Goal: Communication & Community: Answer question/provide support

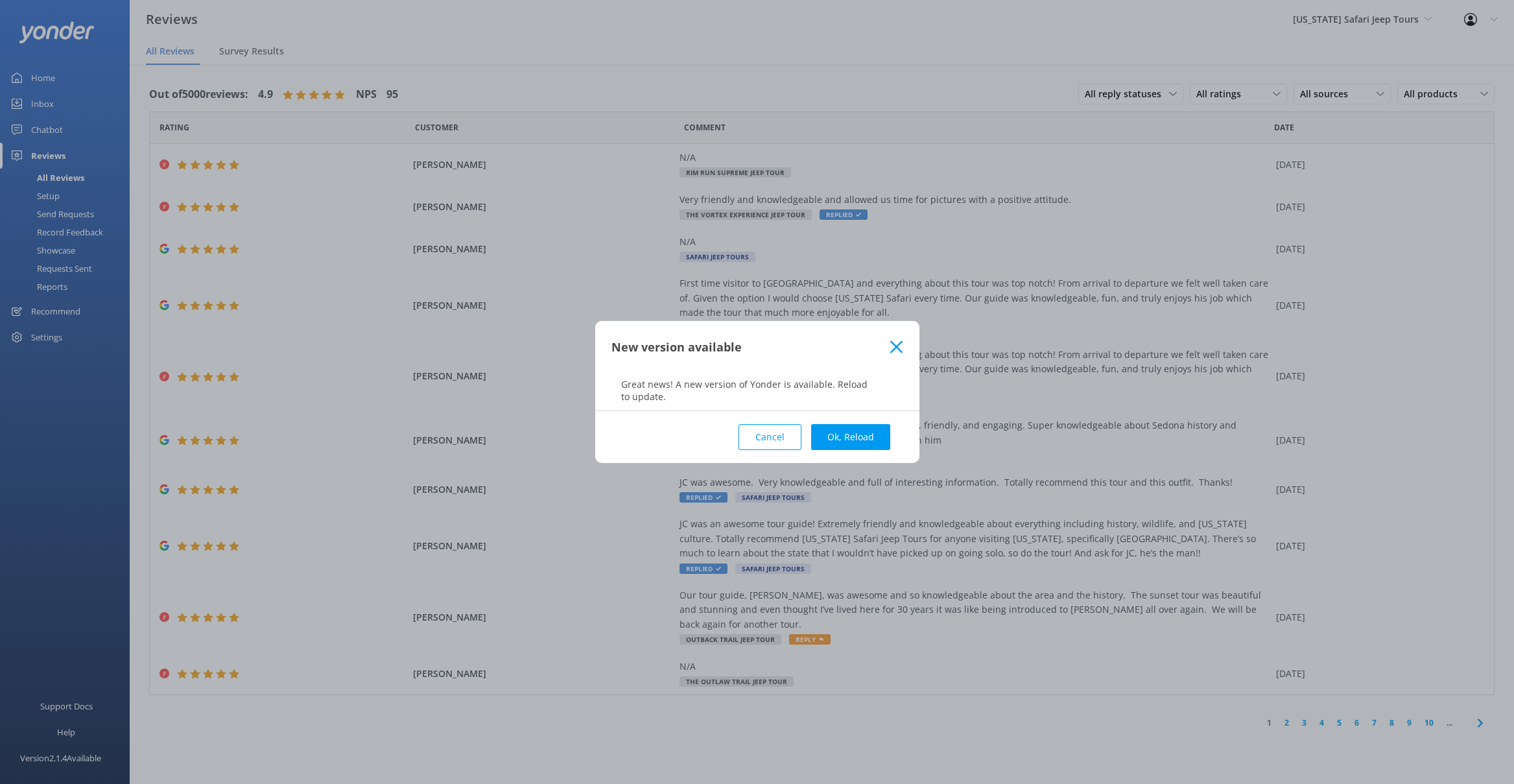
scroll to position [26, 0]
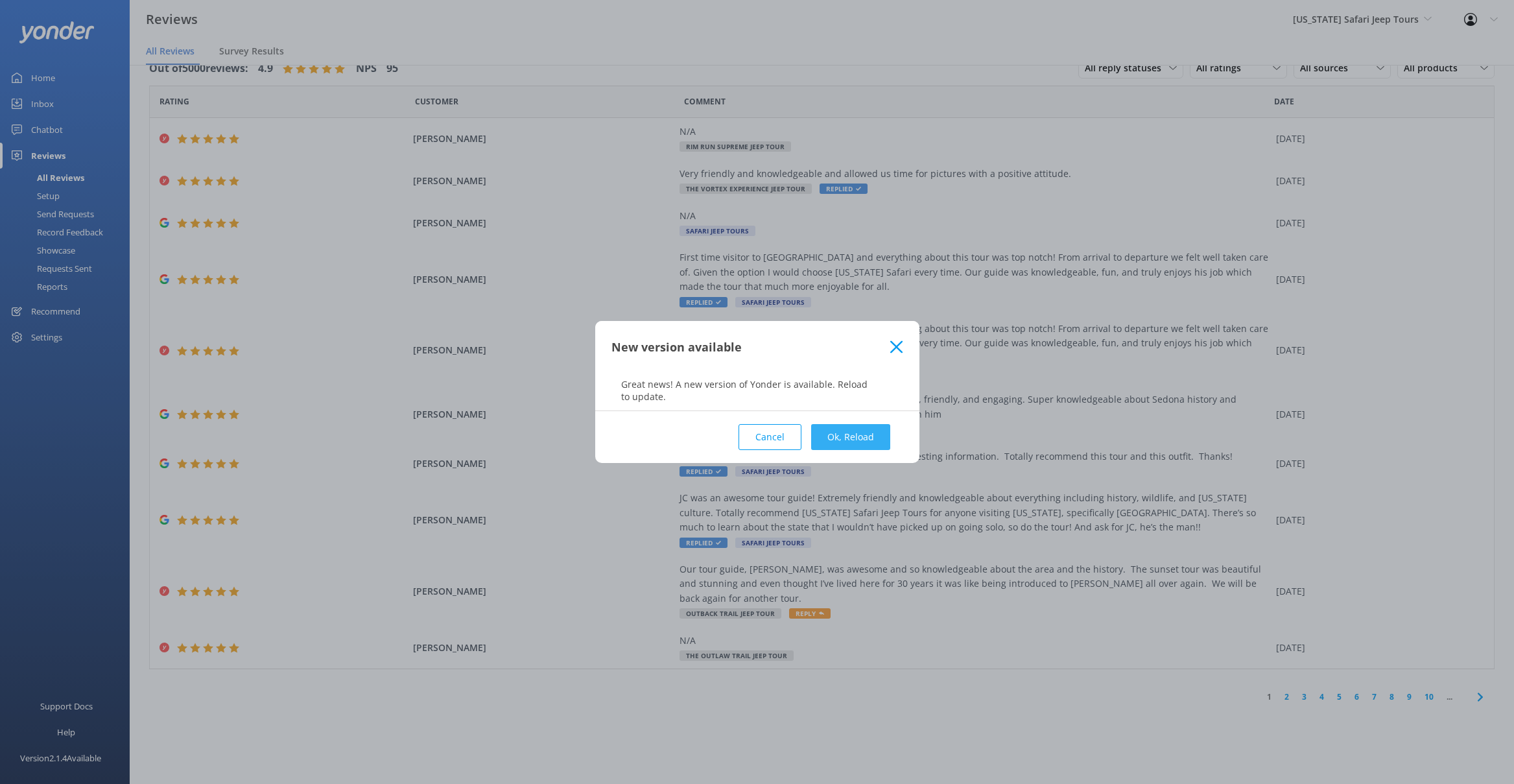
click at [859, 433] on button "Ok, Reload" at bounding box center [851, 437] width 79 height 26
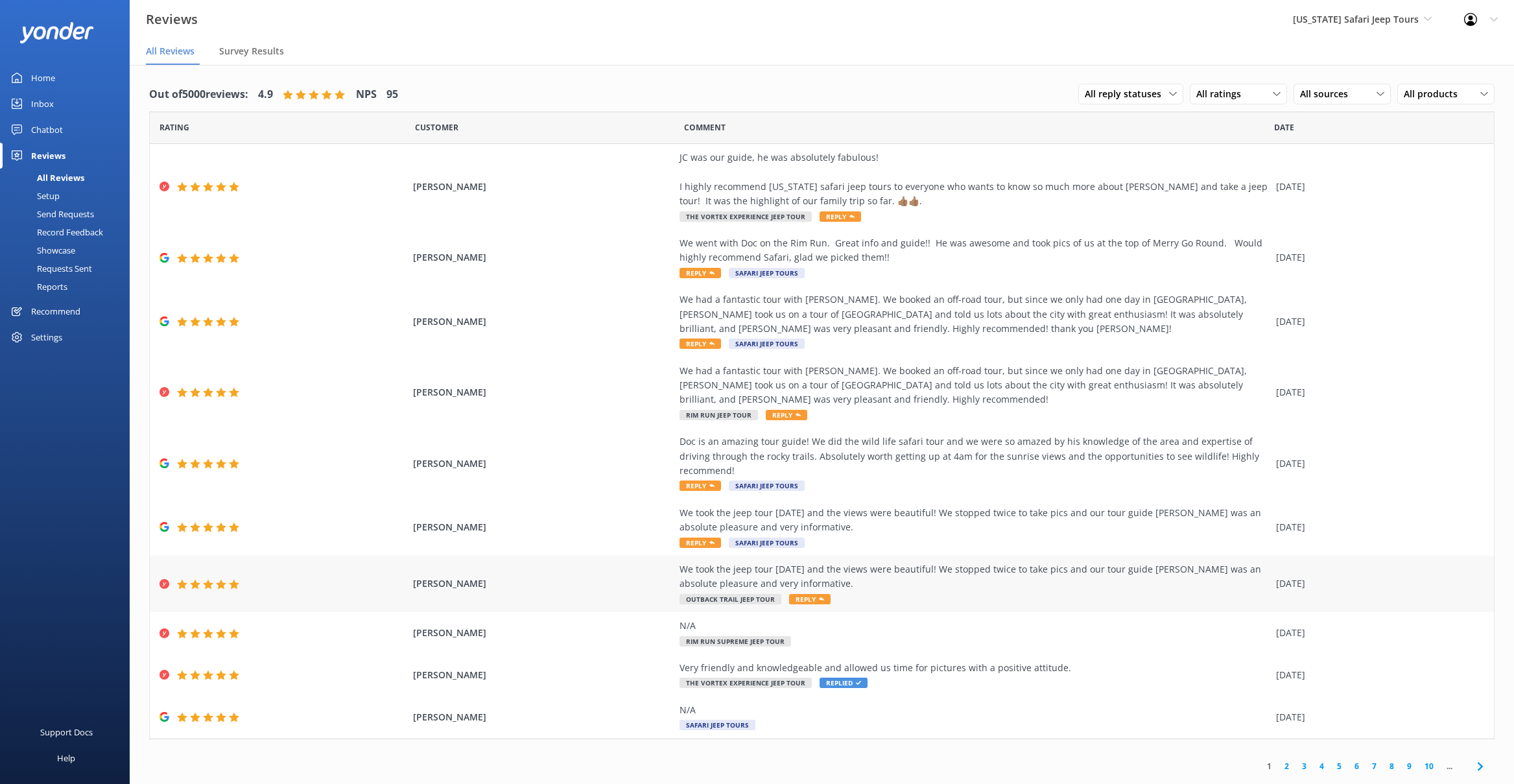
click at [925, 564] on div "We took the jeep tour [DATE] and the views were beautiful! We stopped twice to …" at bounding box center [975, 576] width 590 height 29
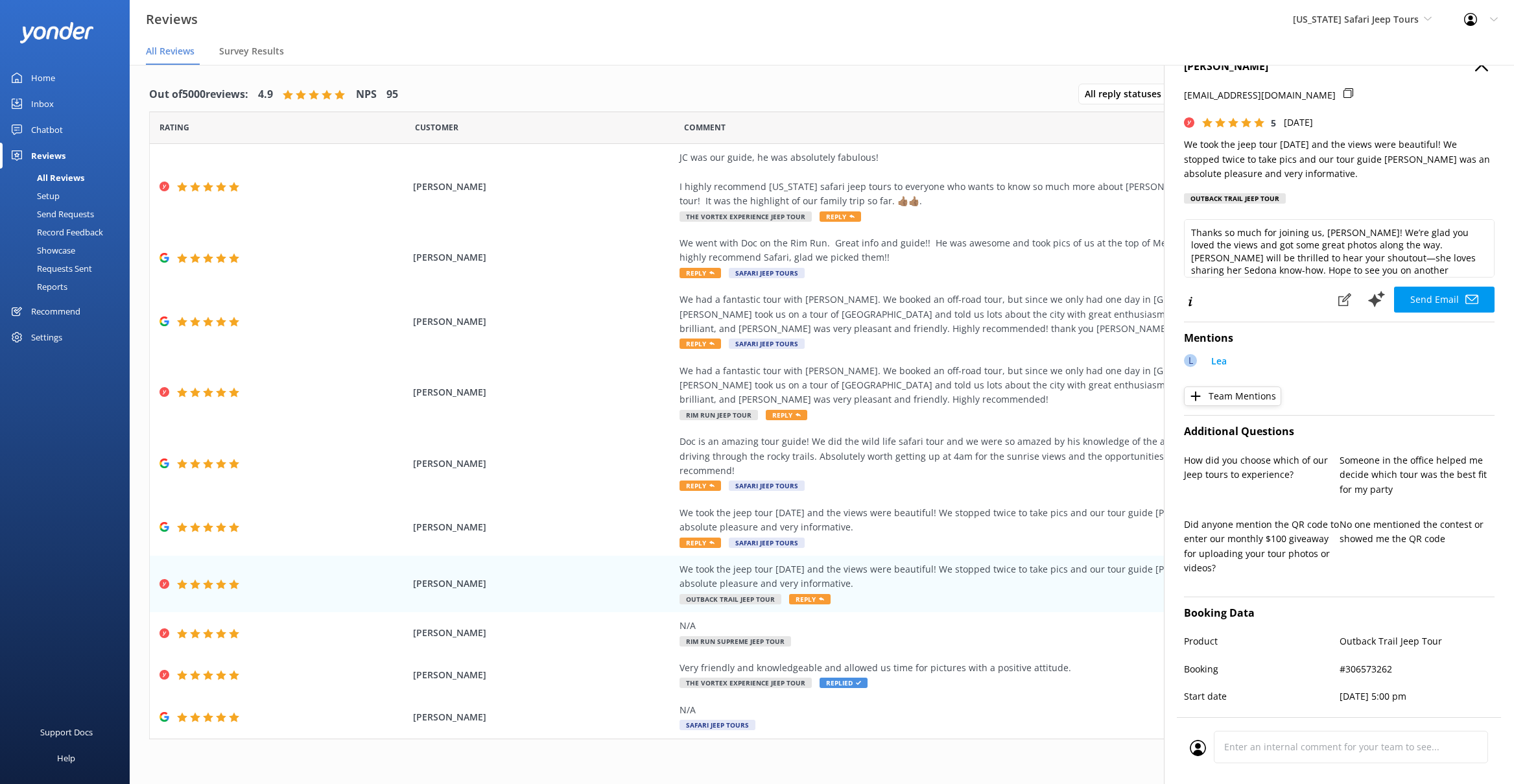
scroll to position [19, 0]
click at [1232, 269] on textarea "Thanks so much for joining us, [PERSON_NAME]! We’re glad you loved the views an…" at bounding box center [1339, 248] width 311 height 58
click at [1315, 258] on textarea "Thanks so much for joining us, [PERSON_NAME]! We’re glad you loved the views an…" at bounding box center [1339, 248] width 311 height 58
type textarea "Thanks so much for joining us, [PERSON_NAME]! We’re glad you loved the views an…"
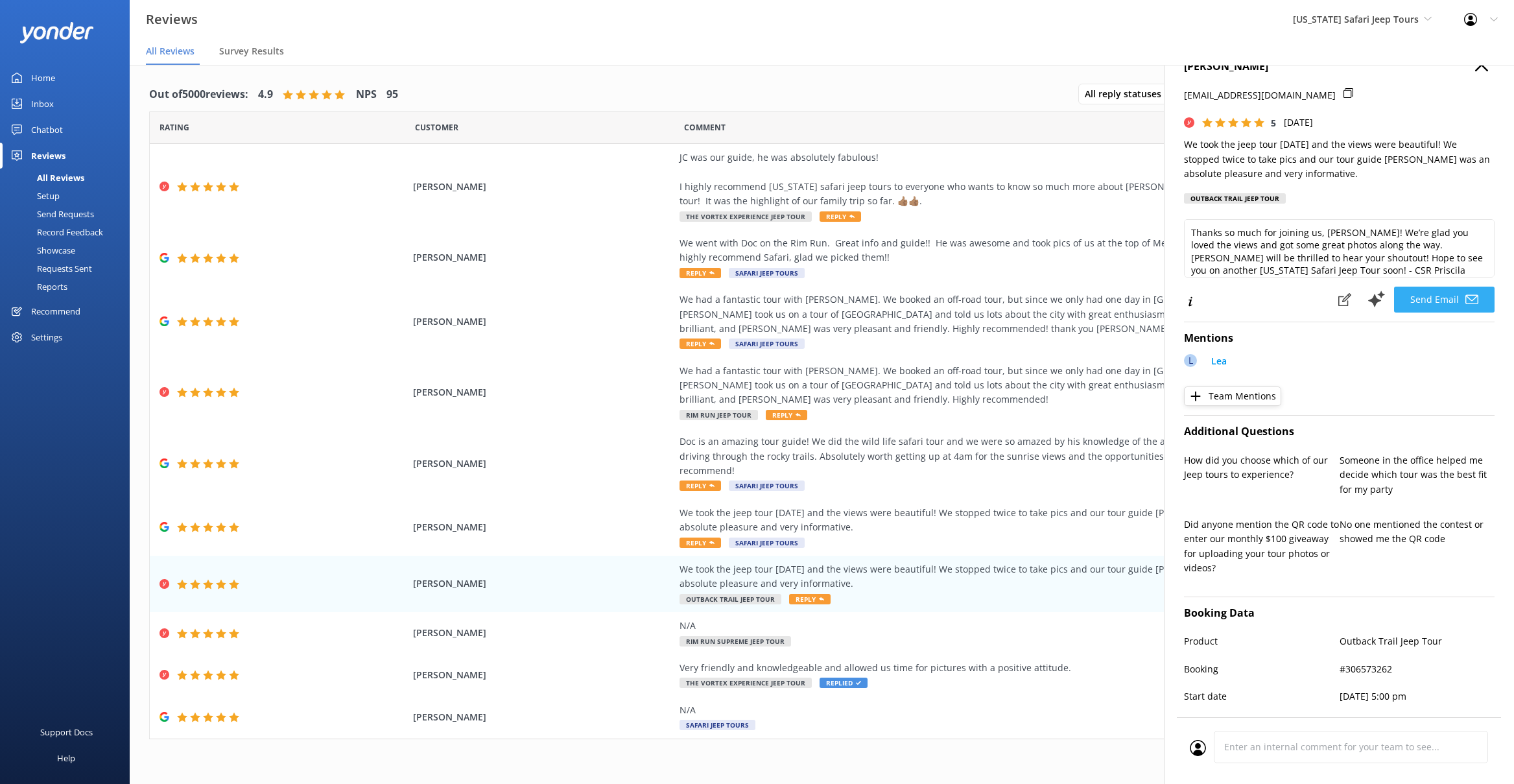
click at [1408, 298] on button "Send Email" at bounding box center [1444, 299] width 100 height 26
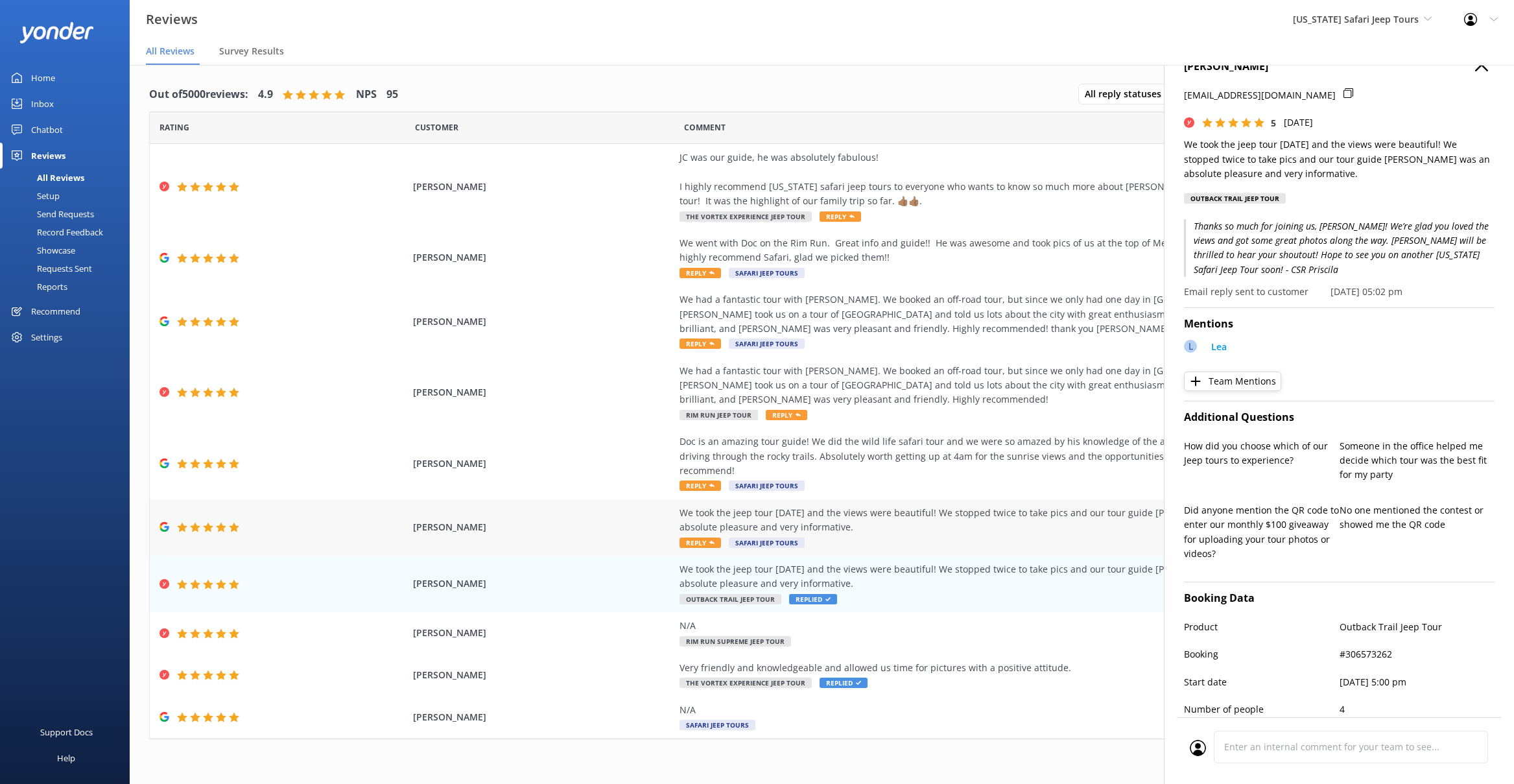
click at [836, 505] on div "We took the jeep tour [DATE] and the views were beautiful! We stopped twice to …" at bounding box center [975, 519] width 590 height 29
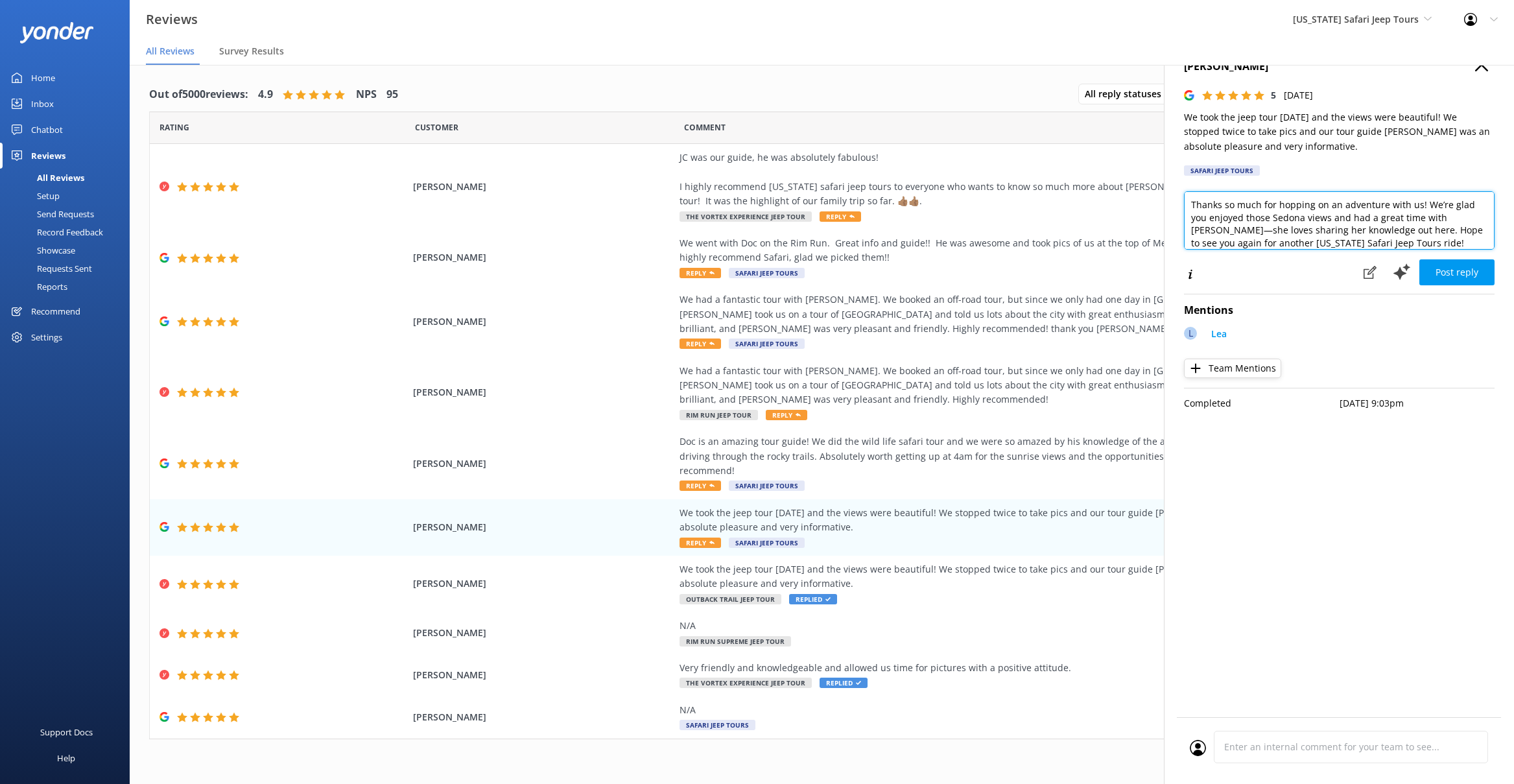
click at [1382, 244] on textarea "Thanks so much for hopping on an adventure with us! We’re glad you enjoyed thos…" at bounding box center [1339, 220] width 311 height 58
type textarea "Thanks so much for hopping on an adventure with us! We’re glad you enjoyed thos…"
click at [1433, 266] on button "Post reply" at bounding box center [1457, 272] width 76 height 26
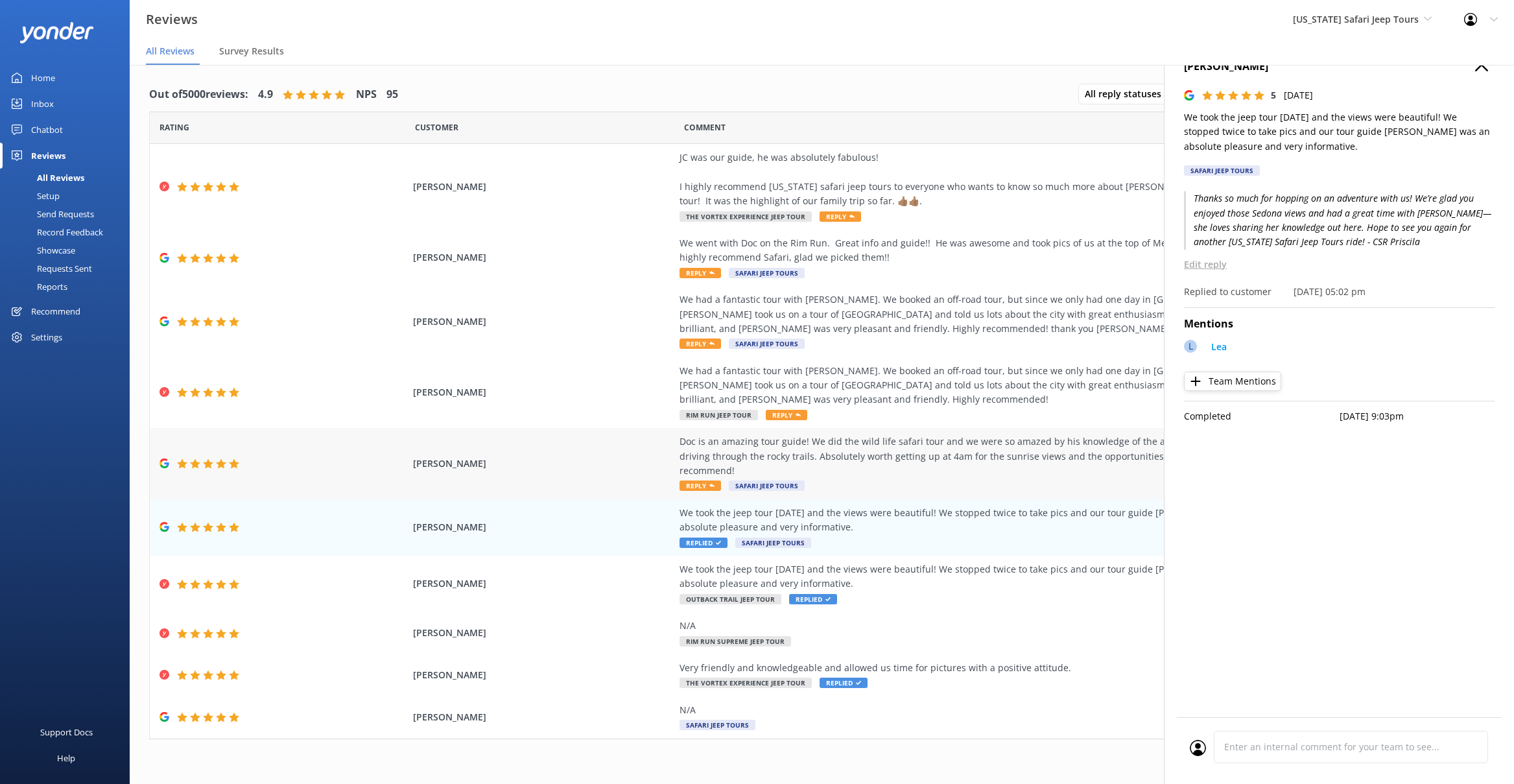
click at [974, 443] on div "Doc is an amazing tour guide! We did the wild life safari tour and we were so a…" at bounding box center [975, 456] width 590 height 44
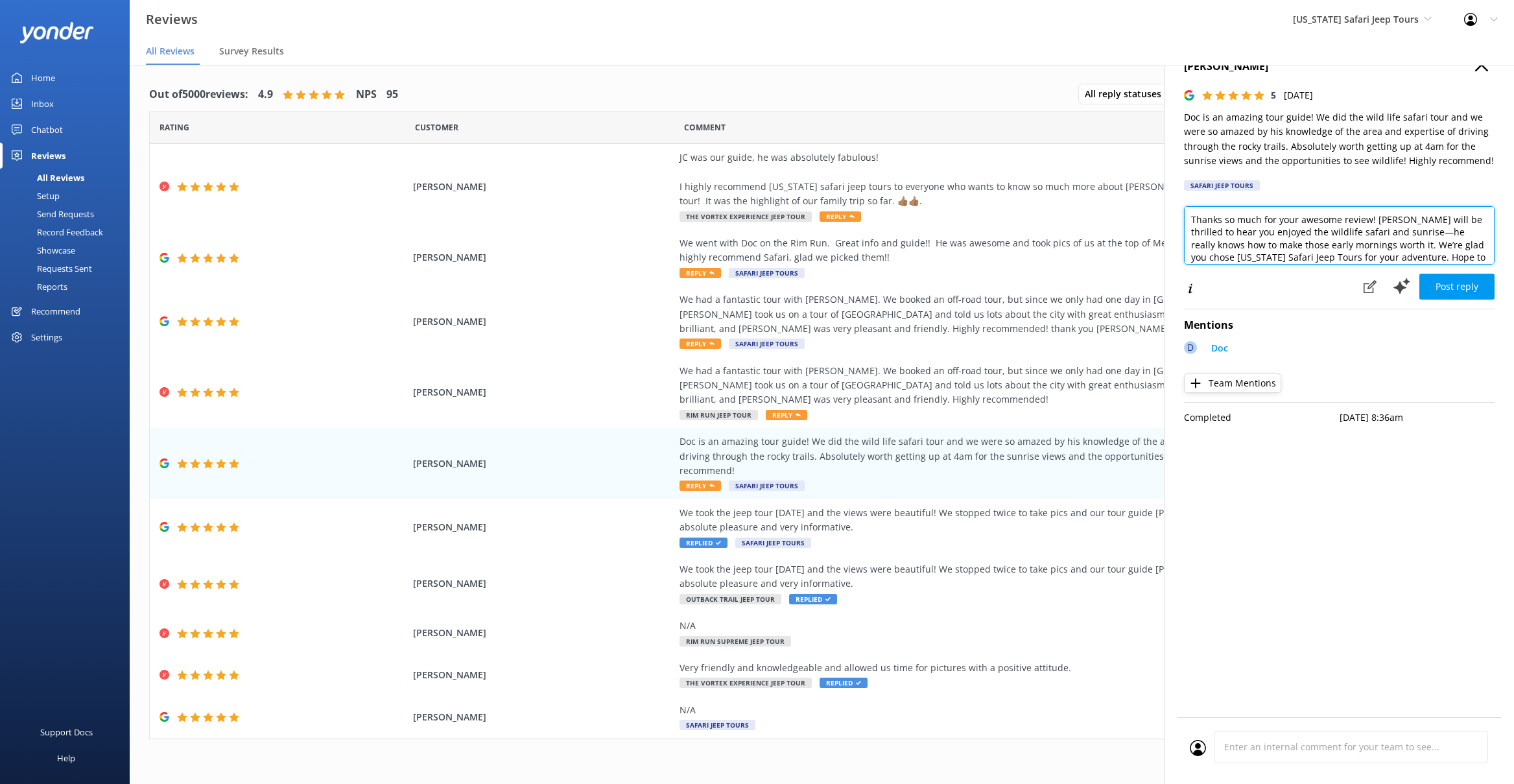
click at [1368, 223] on textarea "Thanks so much for your awesome review! [PERSON_NAME] will be thrilled to hear …" at bounding box center [1339, 235] width 311 height 58
type textarea "Thanks so much for your awesome review, [PERSON_NAME]! [PERSON_NAME] will be th…"
click at [1472, 285] on button "Post reply" at bounding box center [1457, 286] width 76 height 26
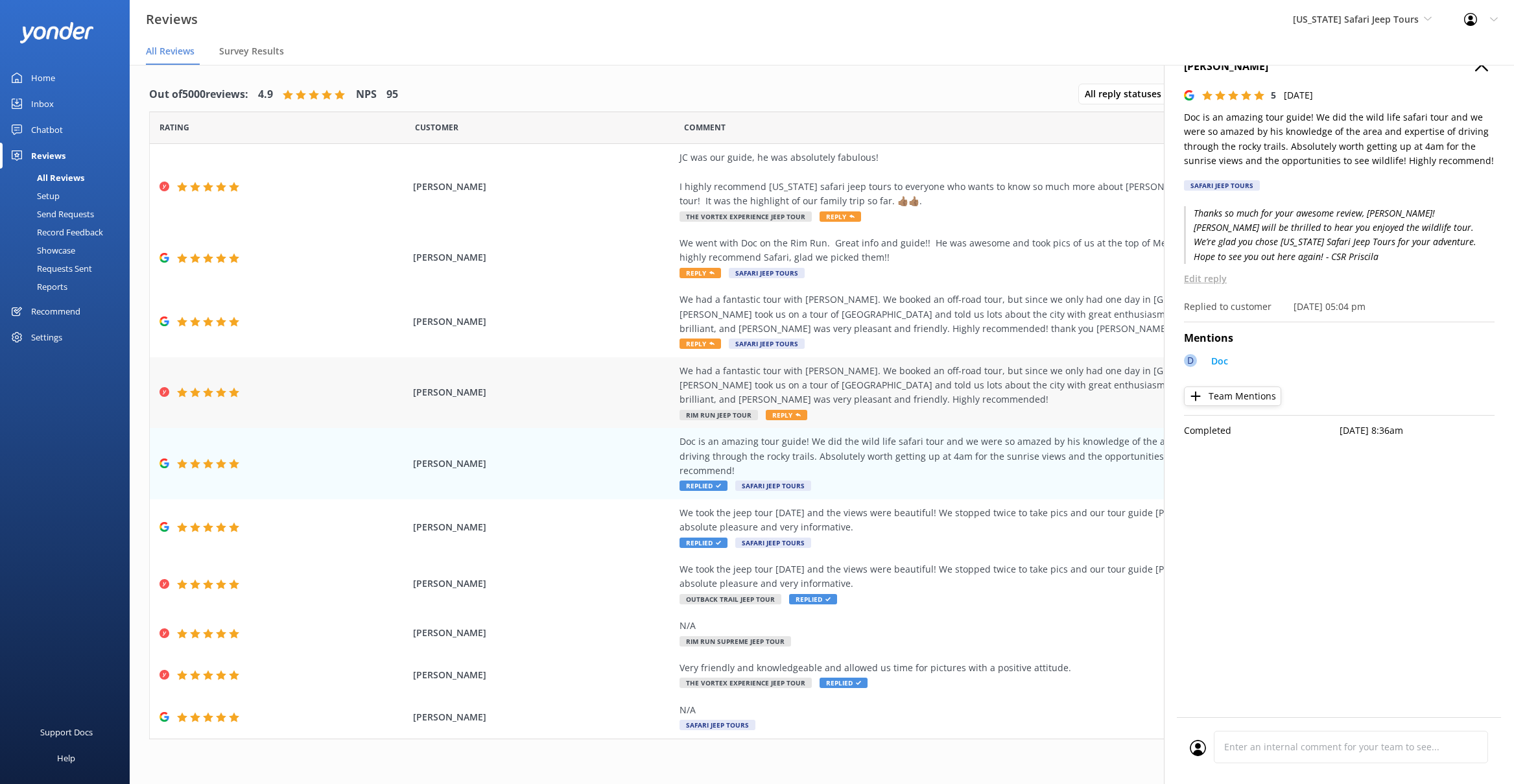
click at [924, 392] on div "We had a fantastic tour with [PERSON_NAME]. We booked an off-road tour, but sin…" at bounding box center [975, 385] width 590 height 44
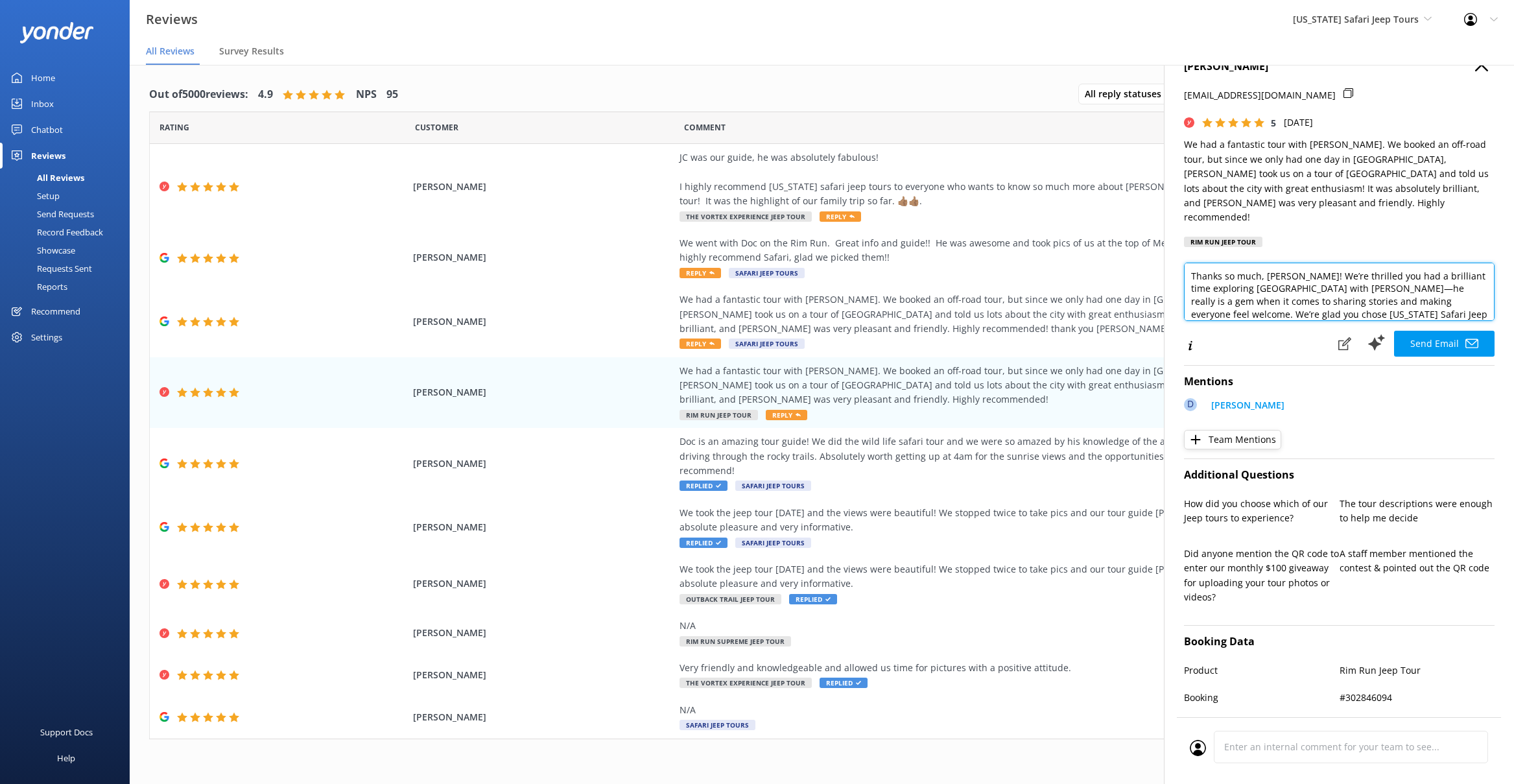
click at [1435, 262] on textarea "Thanks so much, [PERSON_NAME]! We’re thrilled you had a brilliant time explorin…" at bounding box center [1339, 291] width 311 height 58
type textarea "Thanks so much, [PERSON_NAME]! We’re thrilled you had an amazing time exploring…"
click at [1431, 331] on button "Send Email" at bounding box center [1444, 343] width 100 height 26
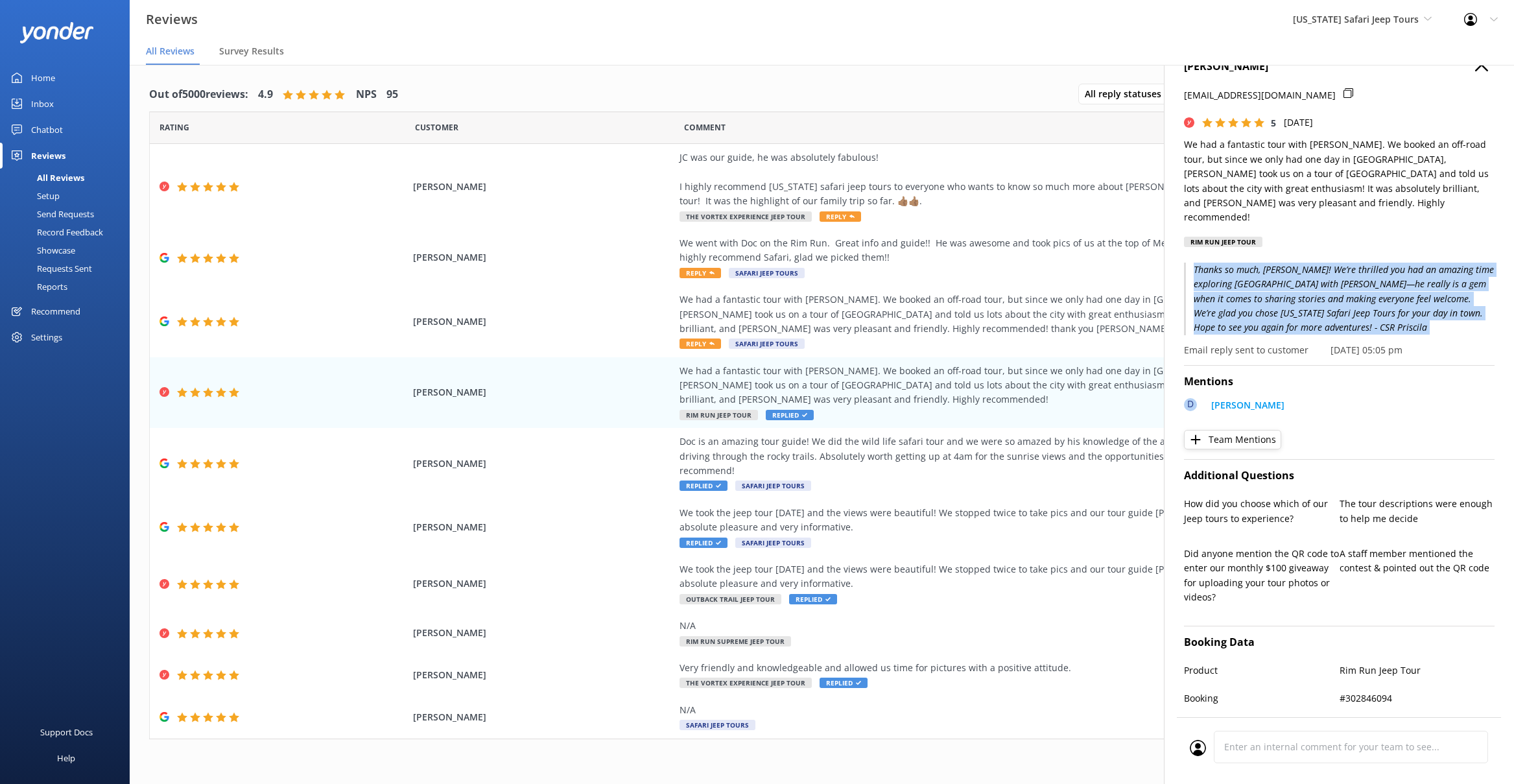
drag, startPoint x: 1195, startPoint y: 255, endPoint x: 1315, endPoint y: 323, distance: 137.9
click at [1315, 323] on div "Thanks so much, [PERSON_NAME]! We’re thrilled you had an amazing time exploring…" at bounding box center [1339, 310] width 311 height 95
copy p "Thanks so much, [PERSON_NAME]! We’re thrilled you had an amazing time exploring…"
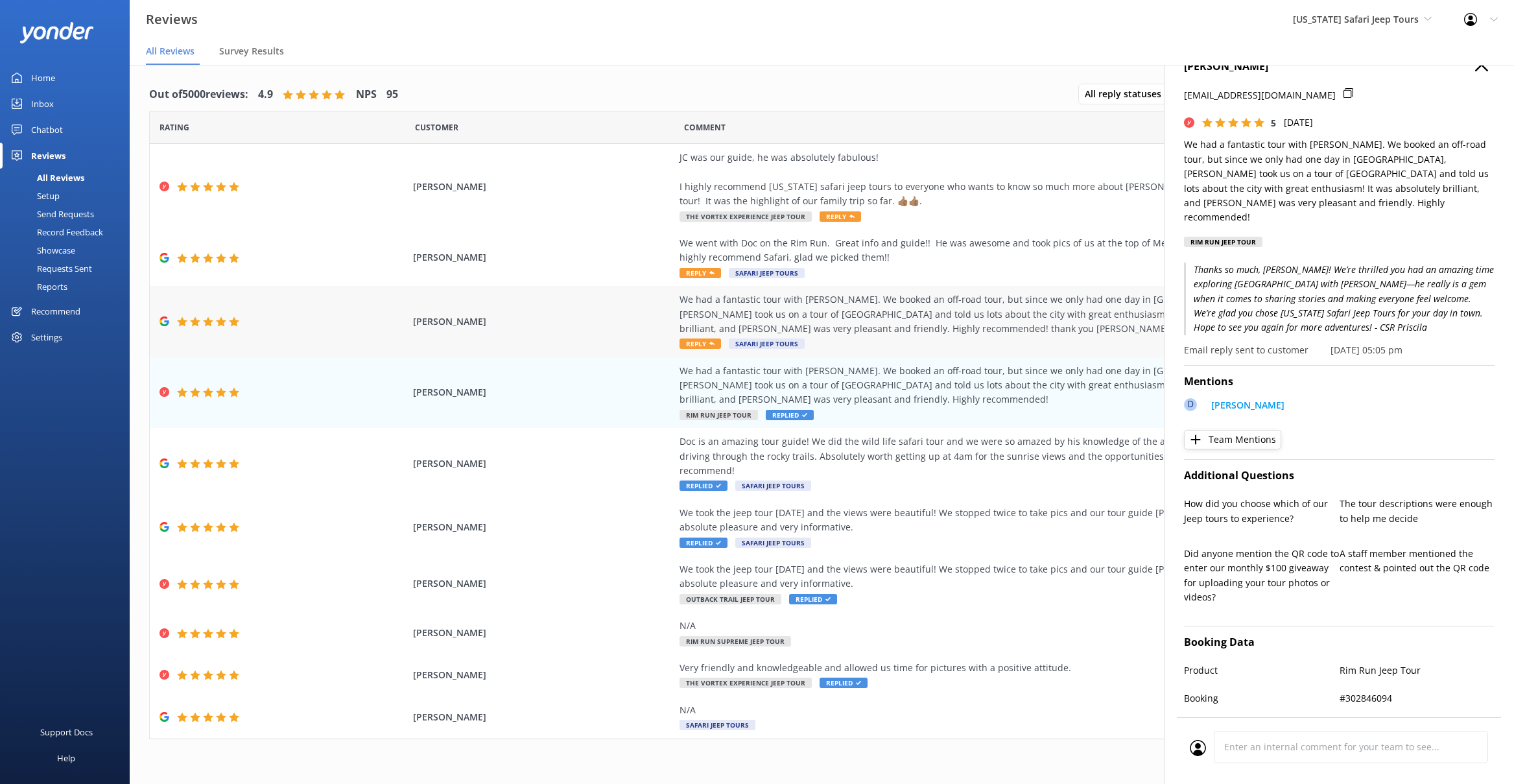
click at [878, 307] on div "We had a fantastic tour with [PERSON_NAME]. We booked an off-road tour, but sin…" at bounding box center [975, 315] width 590 height 44
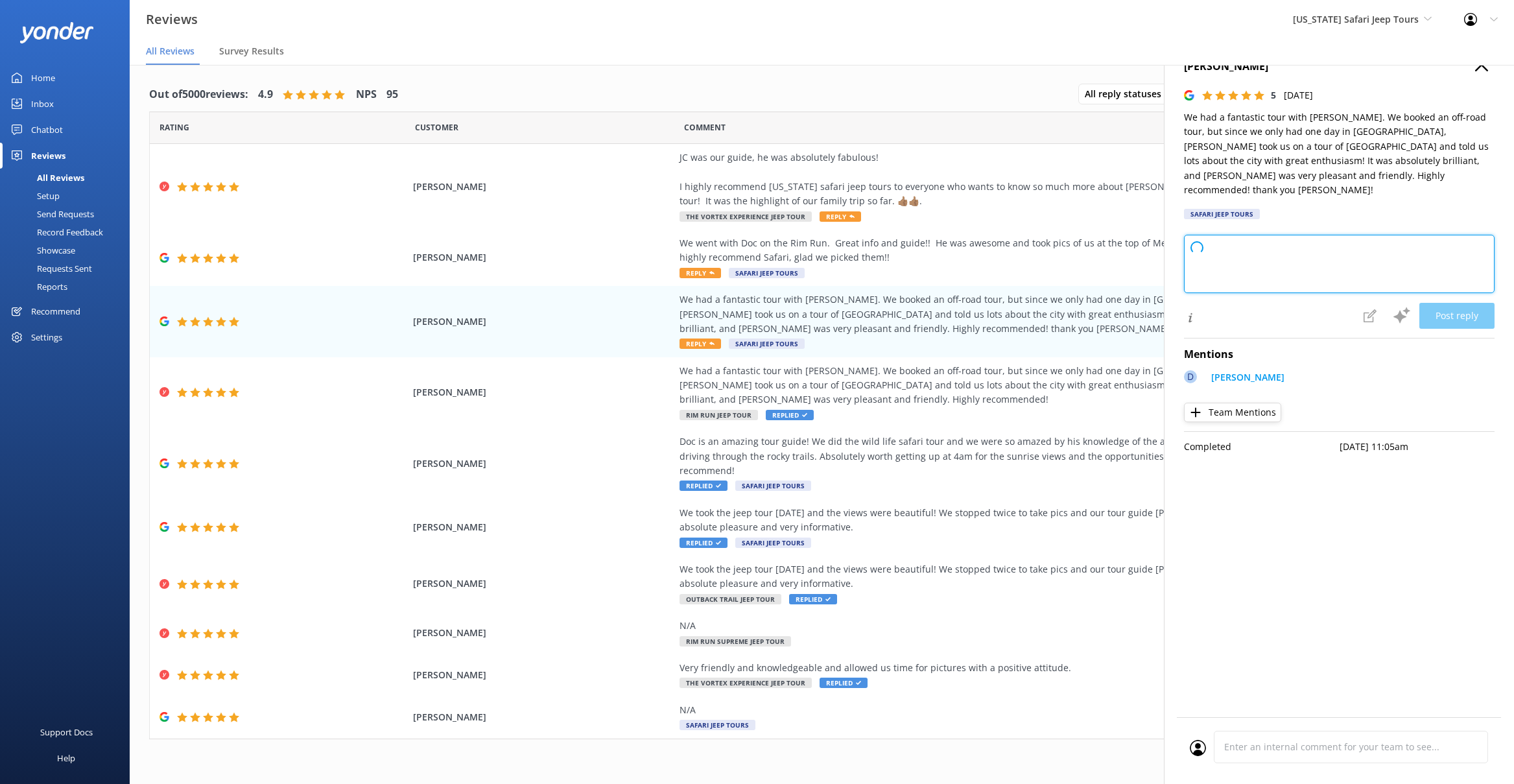
click at [1228, 246] on textarea at bounding box center [1339, 263] width 311 height 58
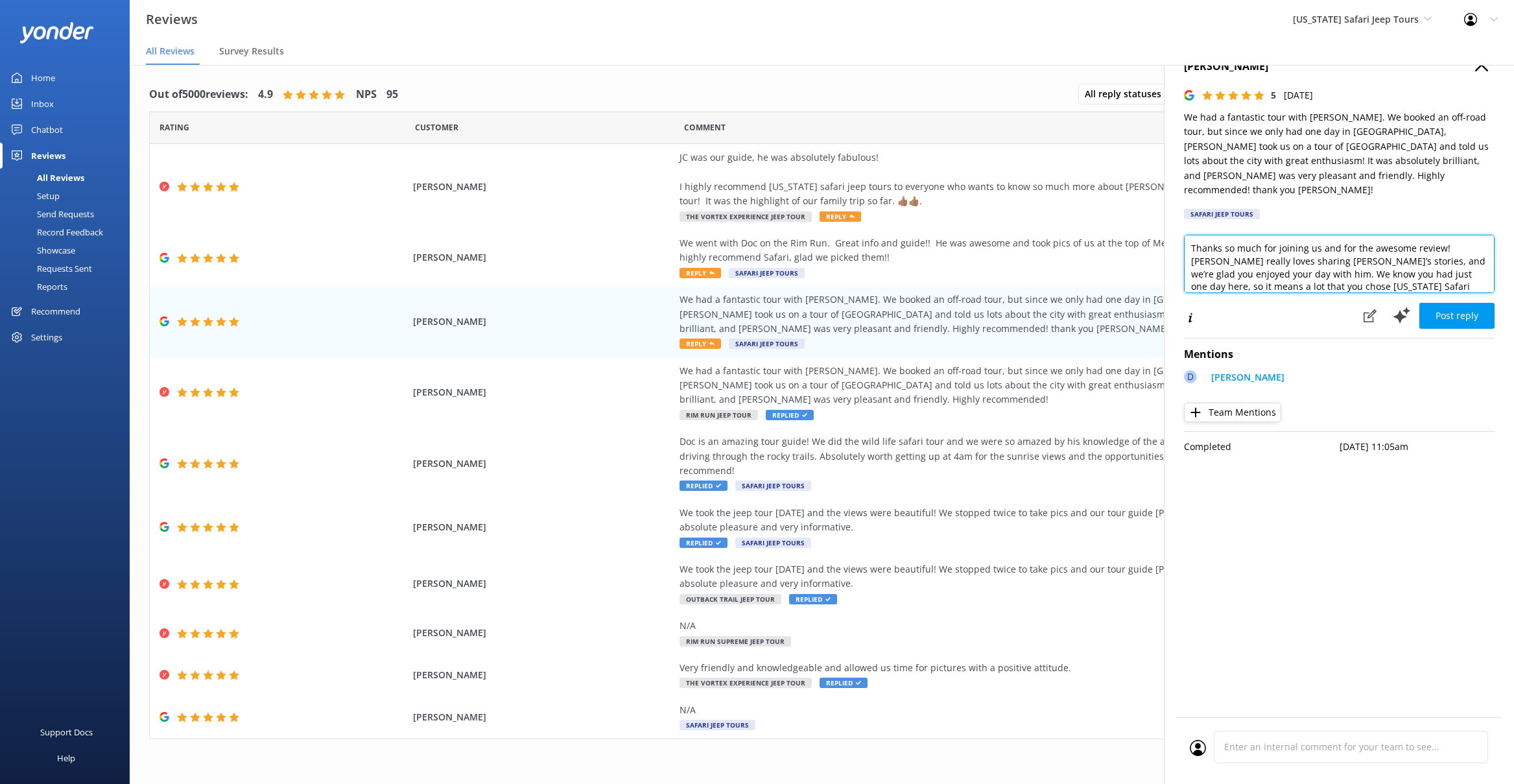
paste textarea "Thanks so much, [PERSON_NAME]! We’re thrilled you had an amazing time exploring…"
type textarea "Thanks so much, [PERSON_NAME]! We’re thrilled you had an amazing time exploring…"
click at [1442, 303] on button "Post reply" at bounding box center [1457, 315] width 76 height 26
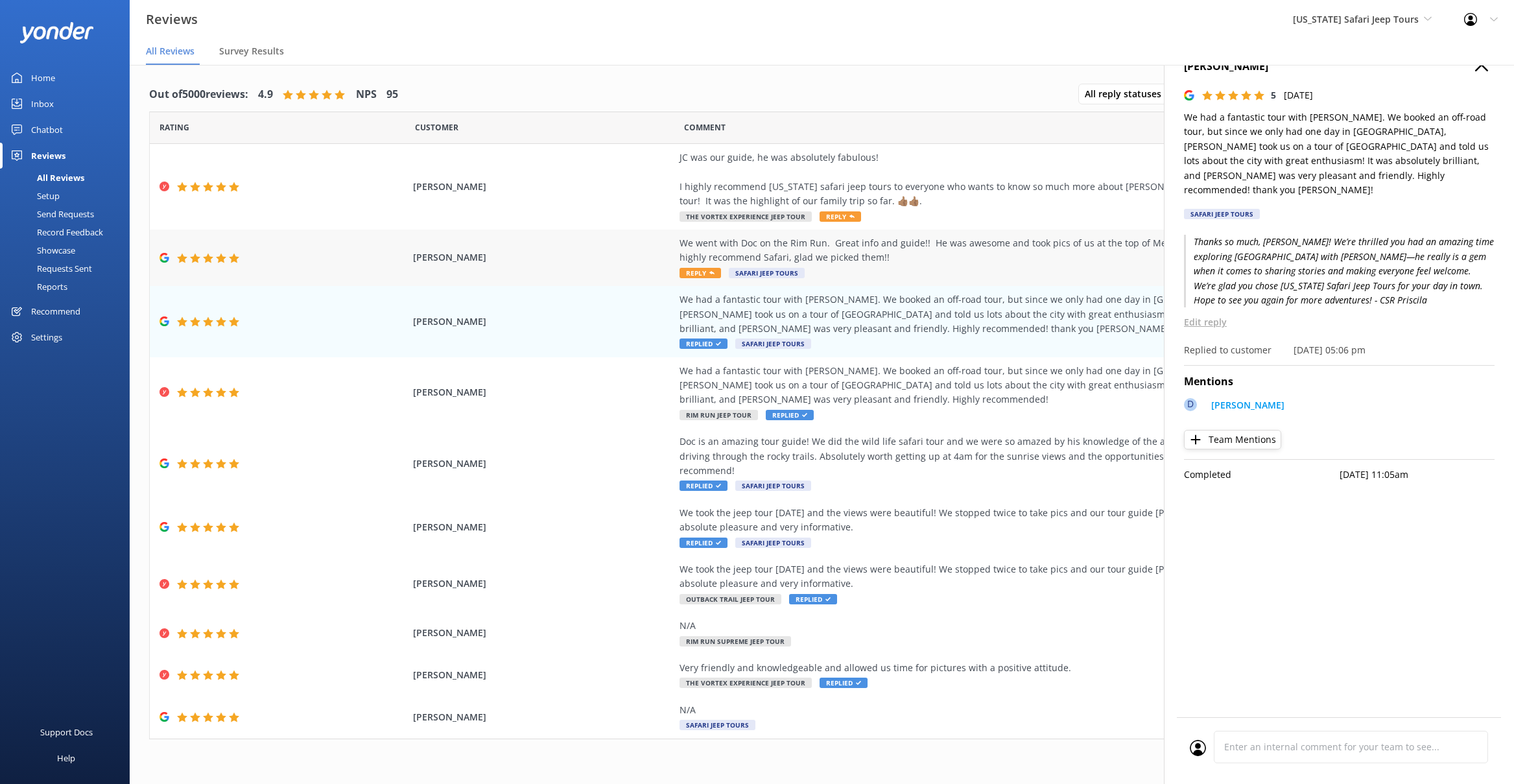
click at [951, 268] on div "We went with Doc on the Rim Run. Great info and guide!! He was awesome and took…" at bounding box center [975, 258] width 590 height 44
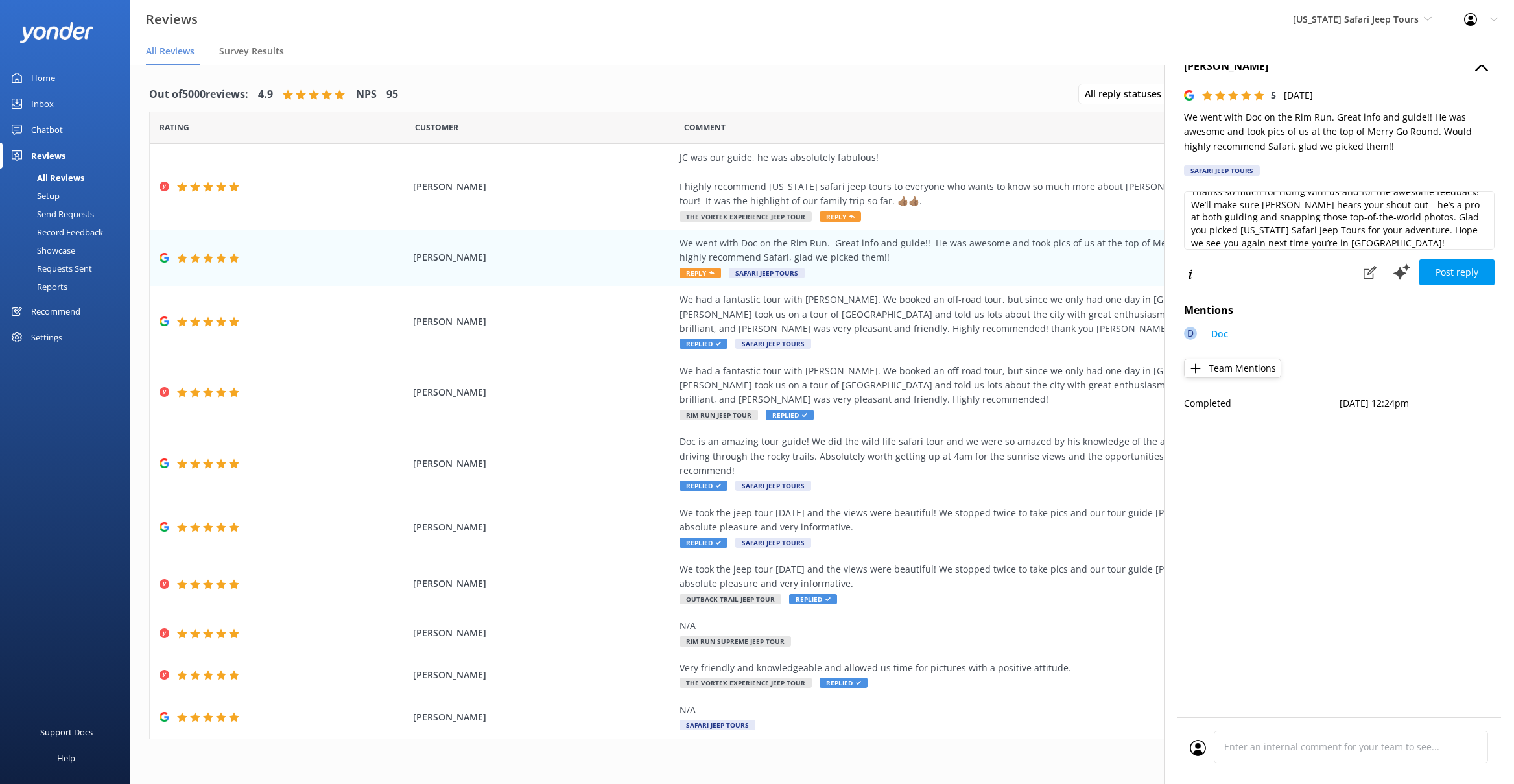
scroll to position [19, 0]
click at [1371, 233] on textarea "Thanks so much for riding with us and for the awesome feedback! We’ll make sure…" at bounding box center [1339, 220] width 311 height 58
type textarea "Thanks so much for riding with us and for the awesome feedback! We’ll make sure…"
click at [1428, 282] on button "Post reply" at bounding box center [1457, 272] width 76 height 26
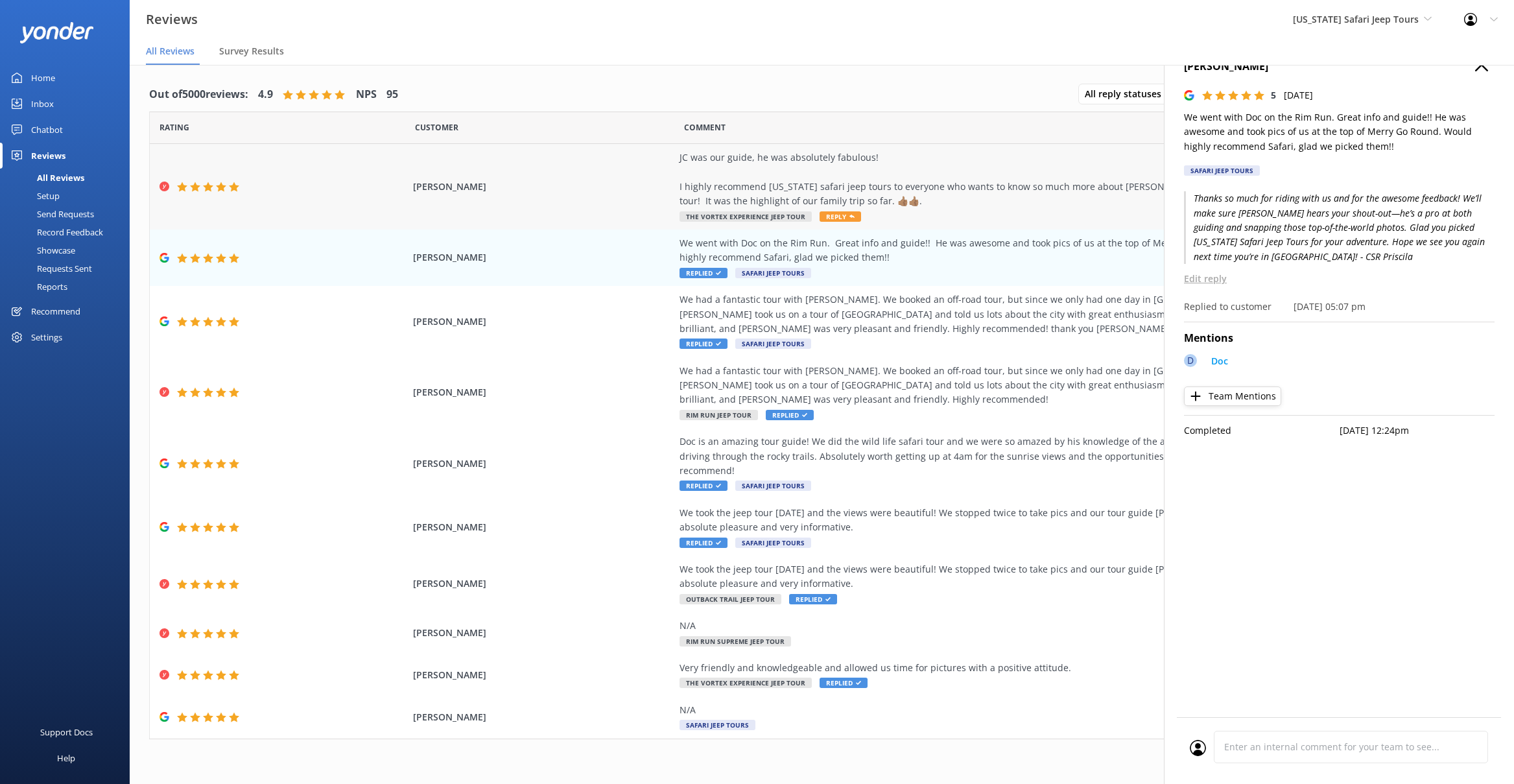
click at [1023, 192] on div "JC was our guide, he was absolutely fabulous! I highly recommend [US_STATE] saf…" at bounding box center [975, 179] width 590 height 58
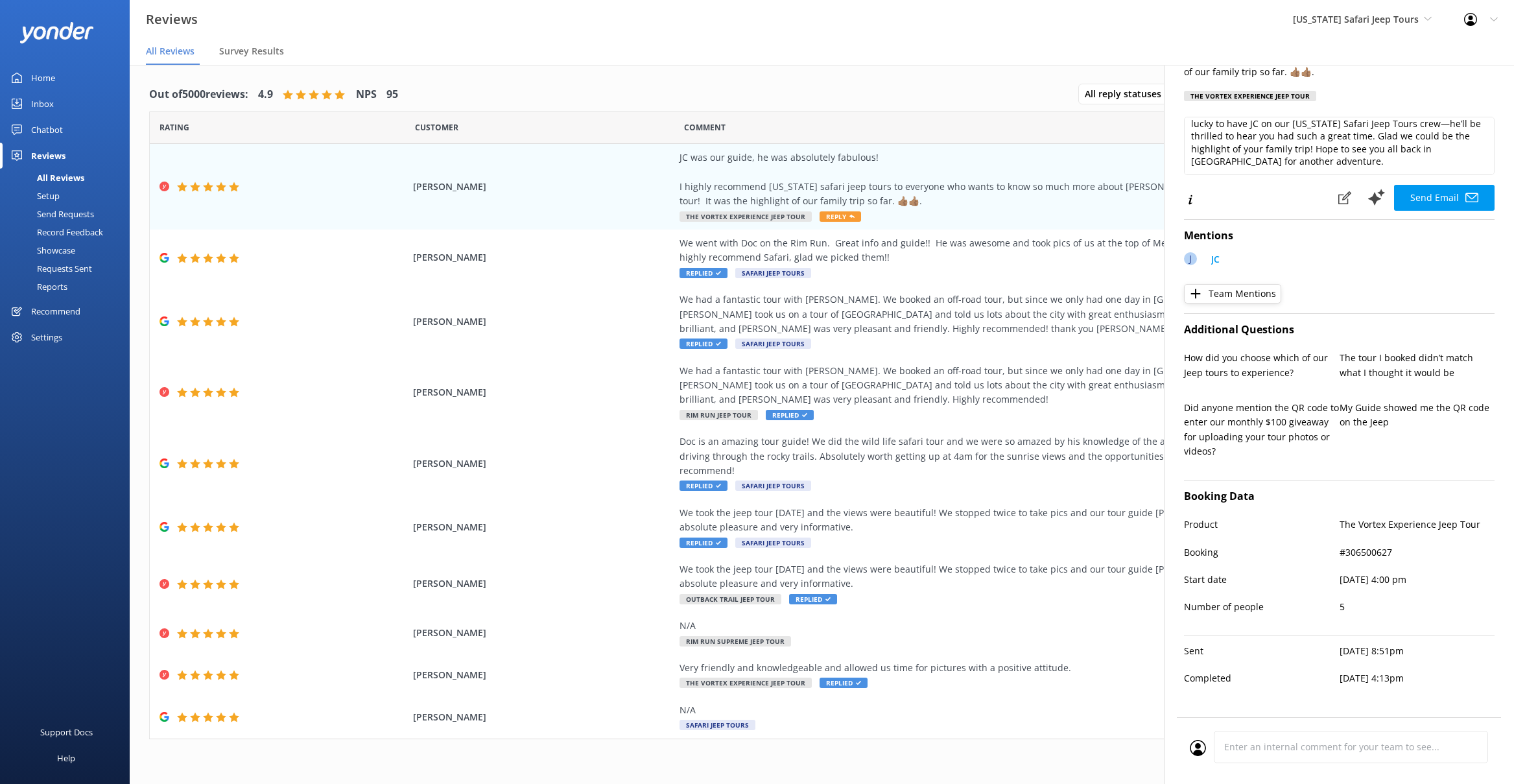
scroll to position [127, 0]
click at [1294, 156] on textarea "[PERSON_NAME], thanks so much for the awesome shoutout! We’re lucky to have JC …" at bounding box center [1339, 145] width 311 height 58
type textarea "[PERSON_NAME], thanks so much for the awesome shoutout! We’re lucky to have JC …"
click at [1428, 189] on button "Send Email" at bounding box center [1444, 196] width 100 height 26
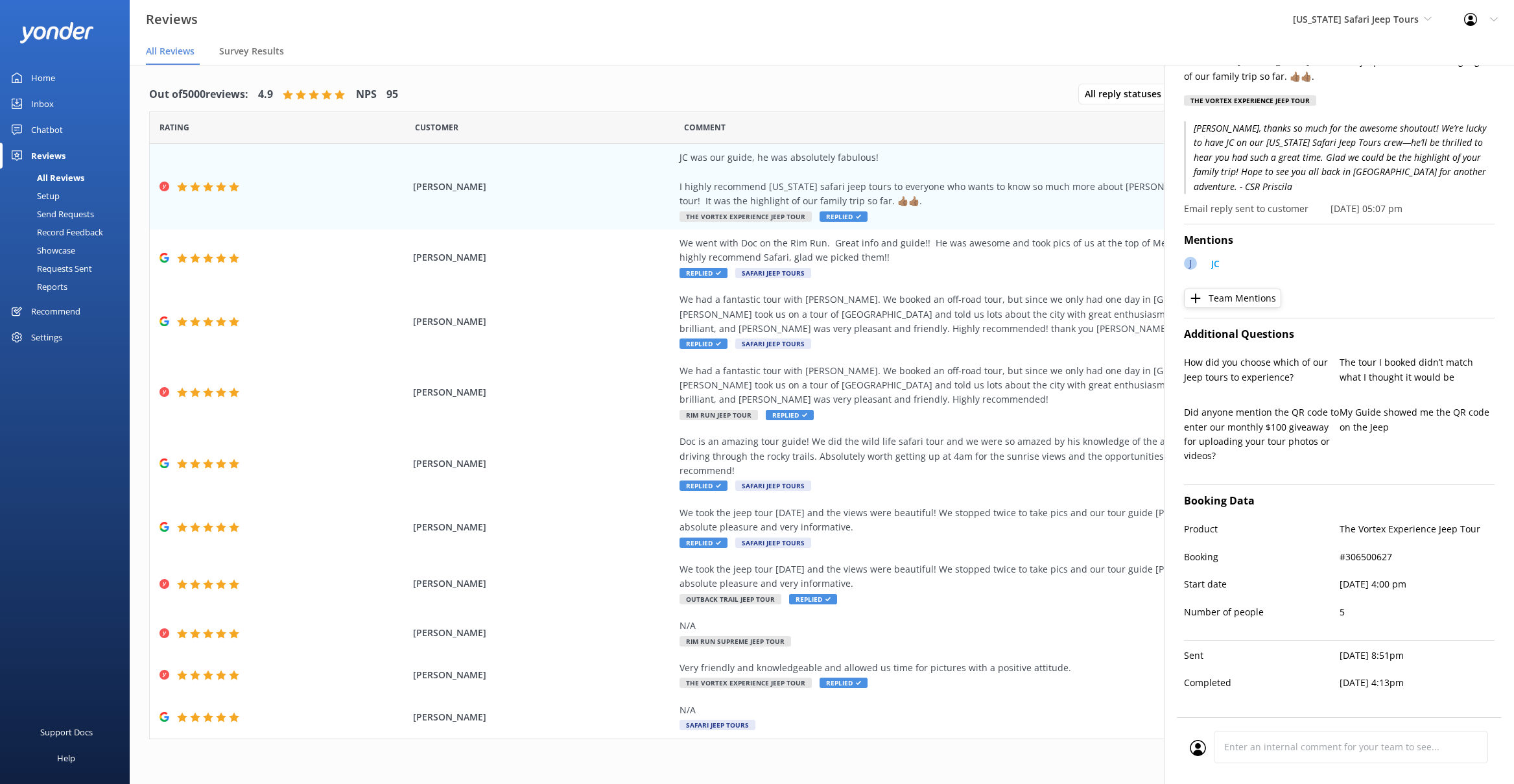
click at [876, 70] on div "Out of 5000 reviews: 4.9 NPS 95 All reply statuses All reply statuses Needs a r…" at bounding box center [822, 429] width 1385 height 730
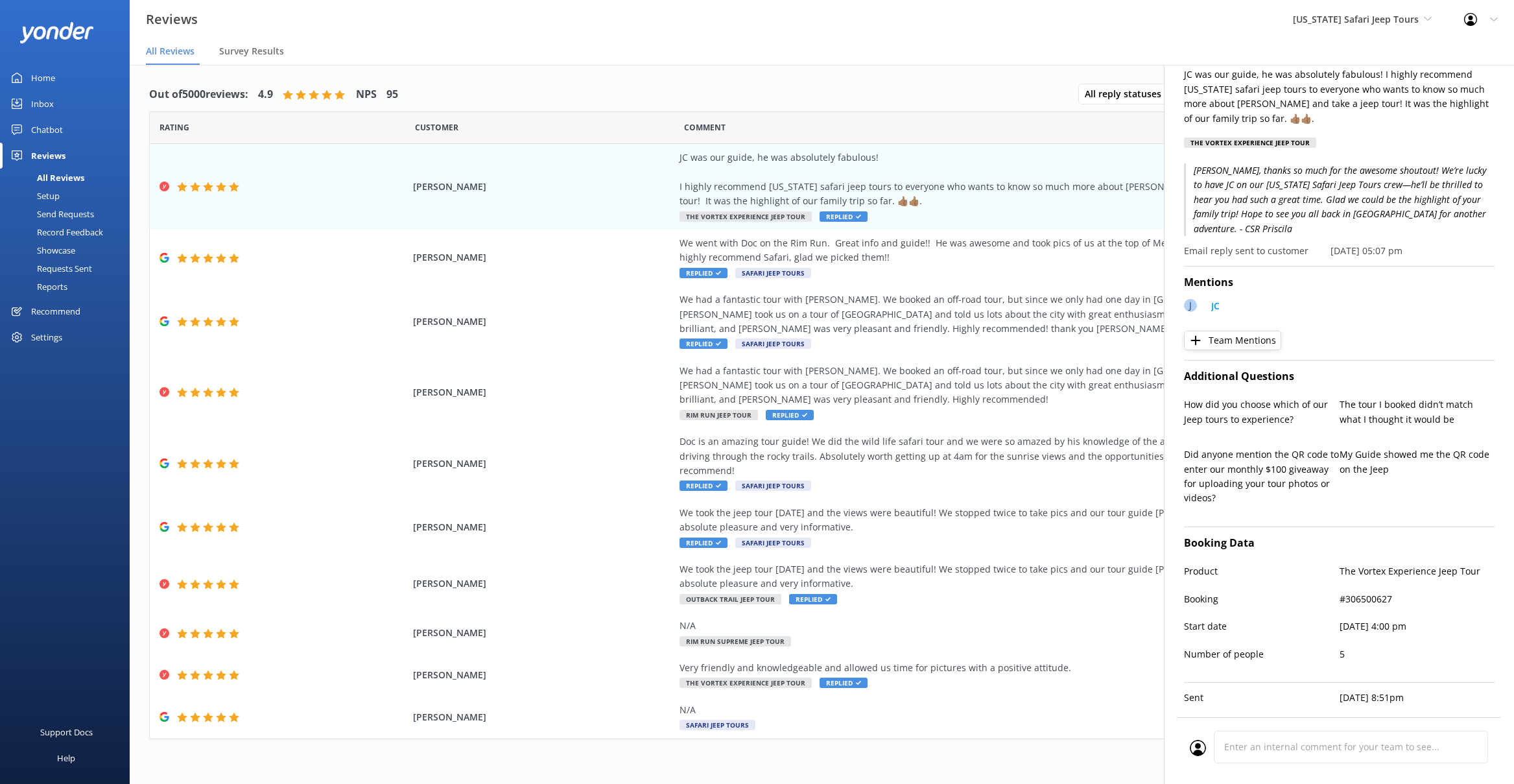
scroll to position [0, 0]
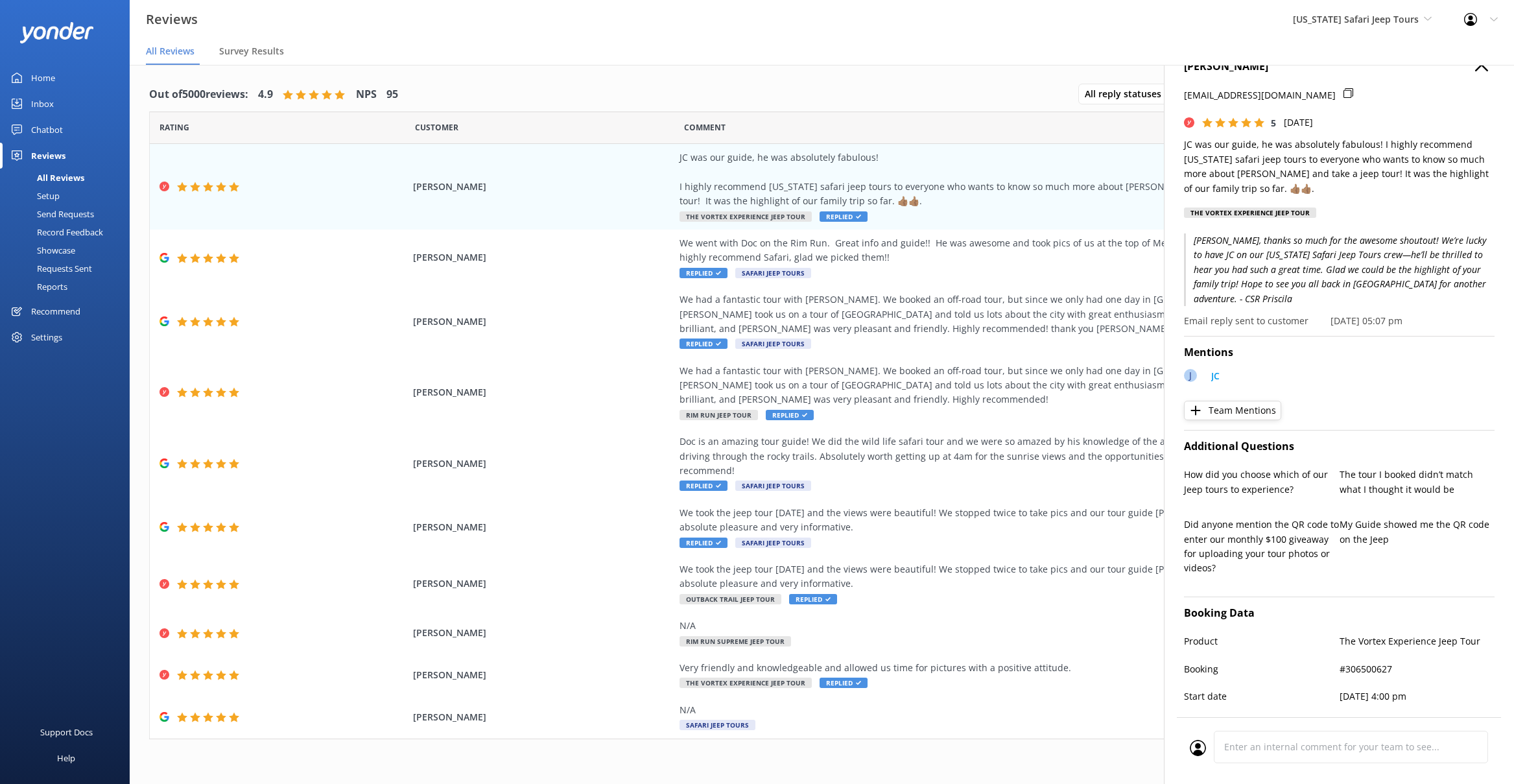
click at [831, 60] on nav "All Reviews Survey Results" at bounding box center [822, 51] width 1385 height 26
click at [963, 125] on div "Comment" at bounding box center [979, 128] width 590 height 33
